Goal: Task Accomplishment & Management: Manage account settings

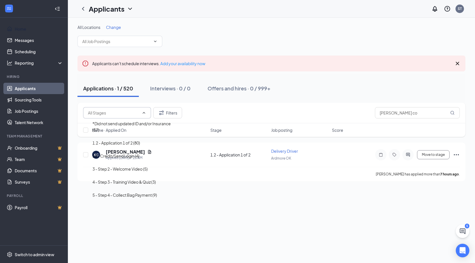
click at [91, 10] on h1 "Applicants" at bounding box center [107, 9] width 36 height 10
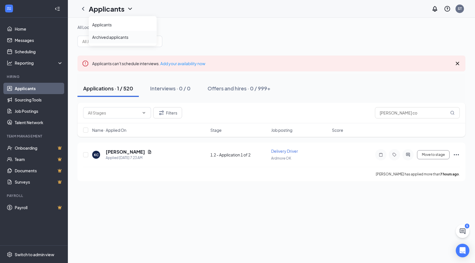
click at [102, 36] on link "Archived applicants" at bounding box center [122, 37] width 61 height 6
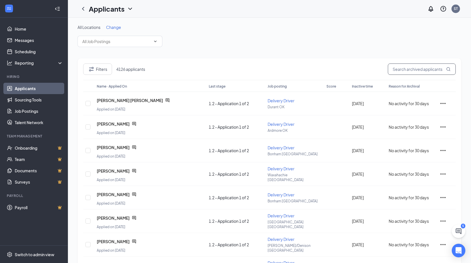
click at [423, 71] on input "text" at bounding box center [422, 68] width 68 height 11
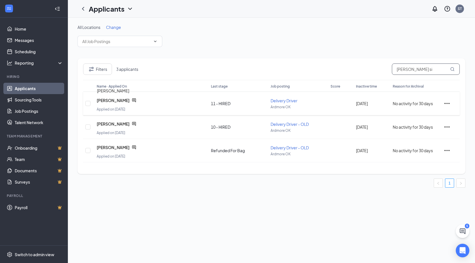
type input "[PERSON_NAME] si"
click at [113, 100] on span "[PERSON_NAME]" at bounding box center [113, 100] width 33 height 6
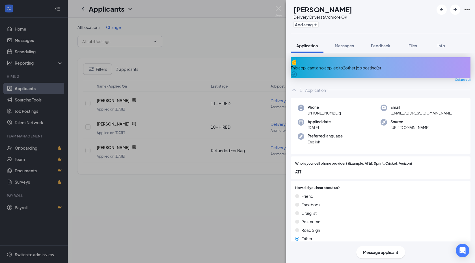
click at [319, 6] on h1 "[PERSON_NAME]" at bounding box center [323, 10] width 59 height 10
copy h1 "[PERSON_NAME]"
drag, startPoint x: 341, startPoint y: 115, endPoint x: 315, endPoint y: 115, distance: 26.9
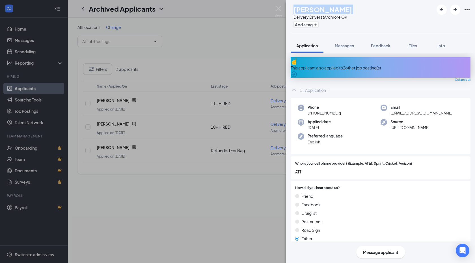
click at [315, 115] on div "Phone [PHONE_NUMBER]" at bounding box center [339, 110] width 83 height 12
copy span "405) 761-2327"
click at [401, 107] on span "Email" at bounding box center [422, 107] width 62 height 6
click at [404, 113] on span "[EMAIL_ADDRESS][DOMAIN_NAME]" at bounding box center [422, 113] width 62 height 6
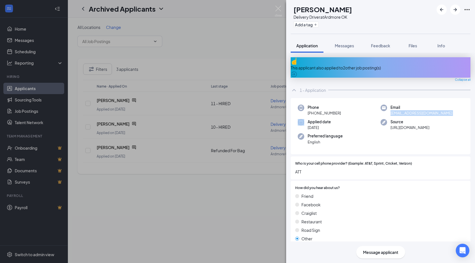
click at [404, 113] on span "[EMAIL_ADDRESS][DOMAIN_NAME]" at bounding box center [422, 113] width 62 height 6
copy span "[EMAIL_ADDRESS][DOMAIN_NAME]"
click at [419, 49] on button "Files" at bounding box center [413, 45] width 23 height 14
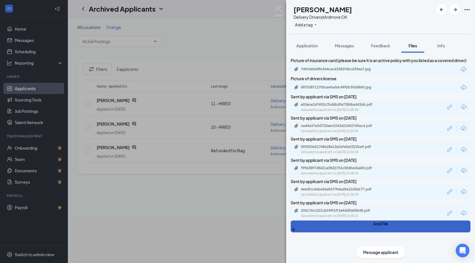
click at [377, 231] on button "Add File" at bounding box center [381, 226] width 180 height 12
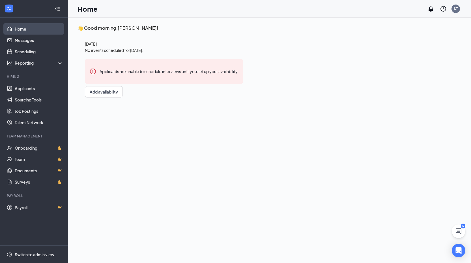
click at [35, 28] on link "Home" at bounding box center [39, 28] width 48 height 11
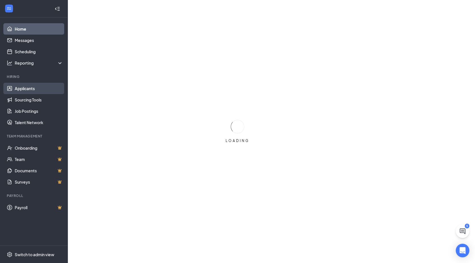
click at [35, 90] on link "Applicants" at bounding box center [39, 88] width 48 height 11
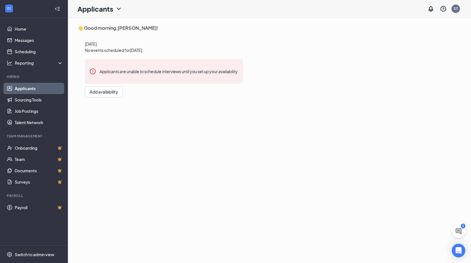
click at [114, 12] on div "Applicants" at bounding box center [100, 9] width 45 height 10
click at [113, 37] on link "Archived applicants" at bounding box center [111, 37] width 61 height 6
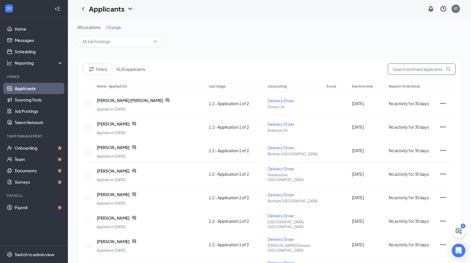
click at [417, 69] on input "text" at bounding box center [422, 68] width 68 height 11
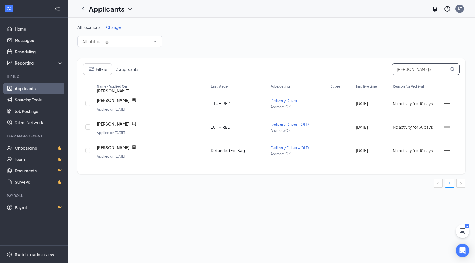
type input "[PERSON_NAME] si"
click at [114, 100] on span "[PERSON_NAME]" at bounding box center [113, 100] width 33 height 6
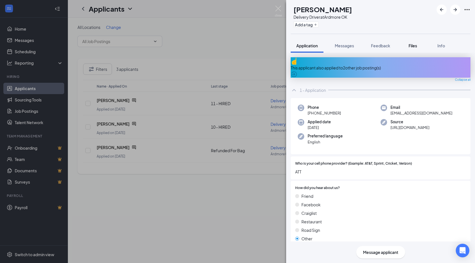
click at [412, 45] on span "Files" at bounding box center [413, 45] width 8 height 5
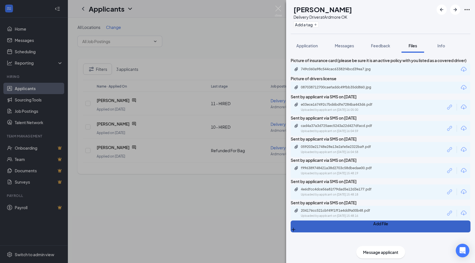
click at [379, 229] on button "Add File" at bounding box center [381, 226] width 180 height 12
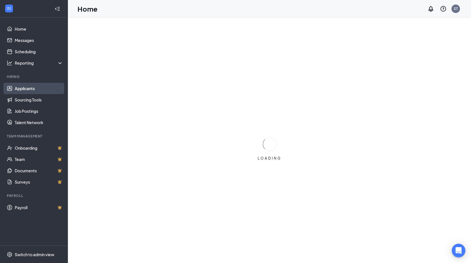
click at [25, 88] on link "Applicants" at bounding box center [39, 88] width 48 height 11
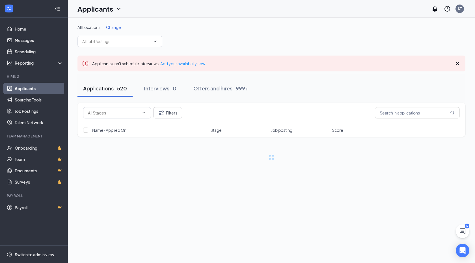
click at [99, 10] on h1 "Applicants" at bounding box center [96, 9] width 36 height 10
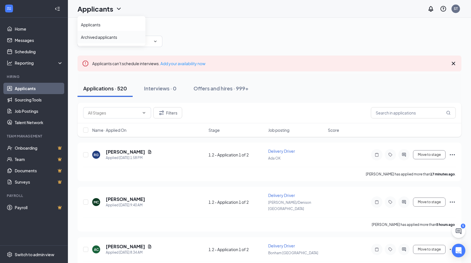
click at [104, 36] on link "Archived applicants" at bounding box center [111, 37] width 61 height 6
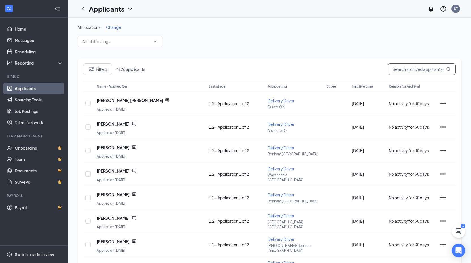
click at [412, 72] on input "text" at bounding box center [422, 68] width 68 height 11
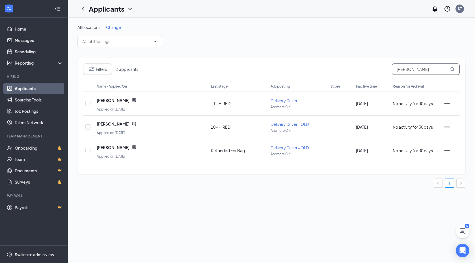
type input "shari sim"
click at [109, 100] on span "[PERSON_NAME]" at bounding box center [113, 100] width 33 height 6
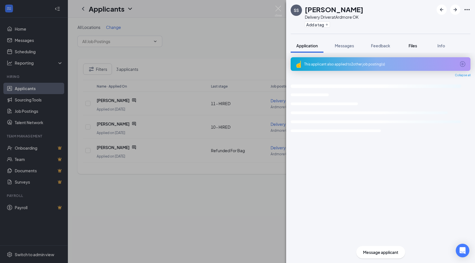
click at [416, 47] on span "Files" at bounding box center [413, 45] width 8 height 5
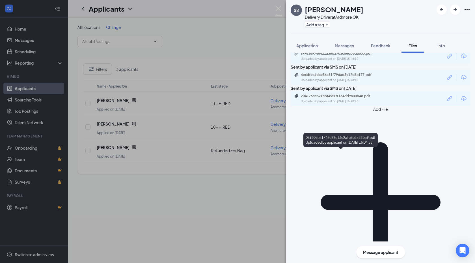
scroll to position [133, 0]
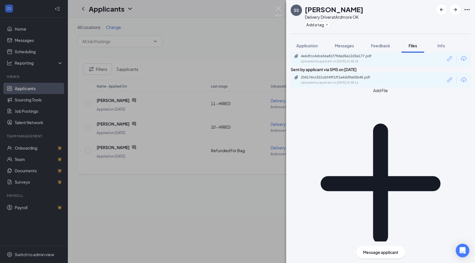
click at [309, 237] on button "Add File" at bounding box center [381, 180] width 180 height 186
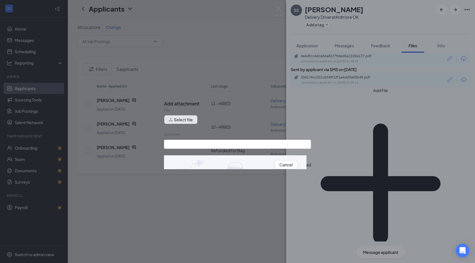
click at [184, 124] on button "Select file" at bounding box center [181, 119] width 34 height 9
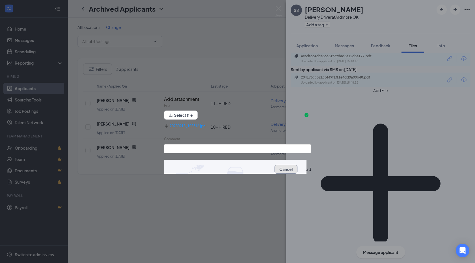
click at [275, 173] on button "Cancel" at bounding box center [286, 168] width 23 height 9
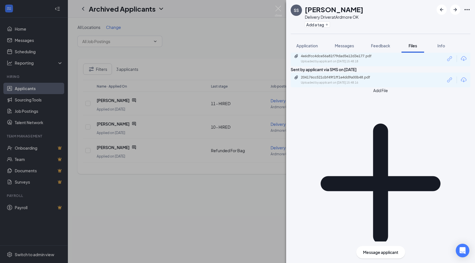
click at [305, 233] on button "Add File" at bounding box center [381, 180] width 180 height 186
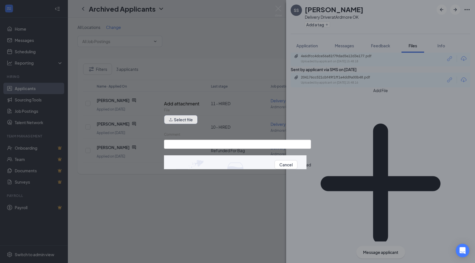
click at [178, 124] on button "Select file" at bounding box center [181, 119] width 34 height 9
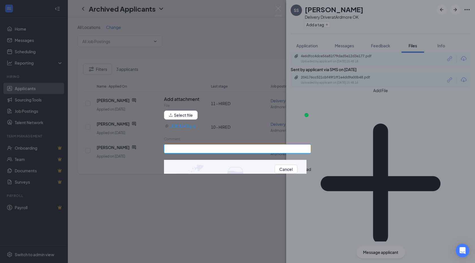
click at [190, 149] on input "Comment" at bounding box center [237, 148] width 147 height 9
type input "updated insurance"
click at [298, 172] on button "Upload" at bounding box center [305, 169] width 14 height 6
